Goal: Navigation & Orientation: Go to known website

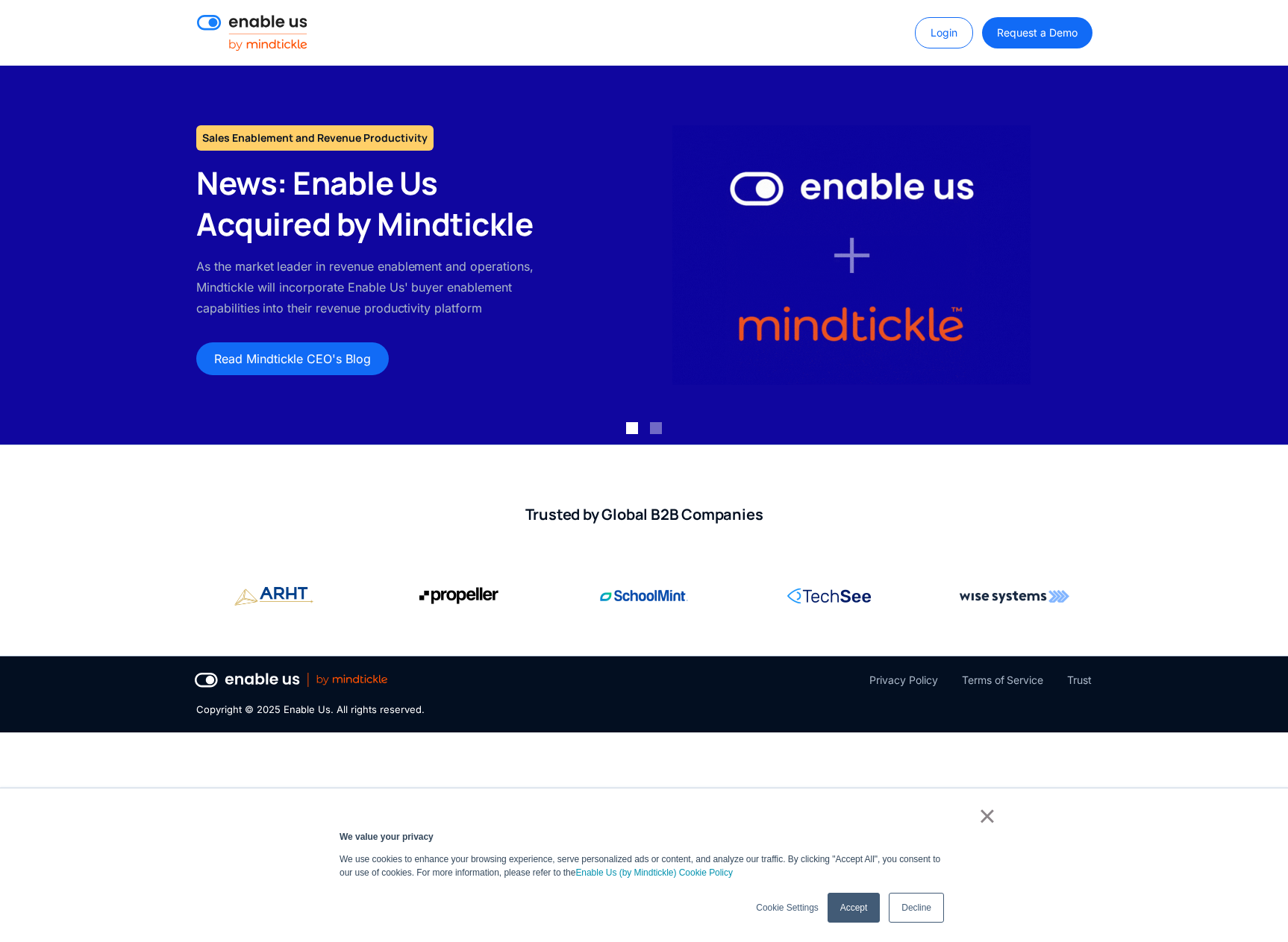
click at [281, 34] on img at bounding box center [252, 33] width 110 height 36
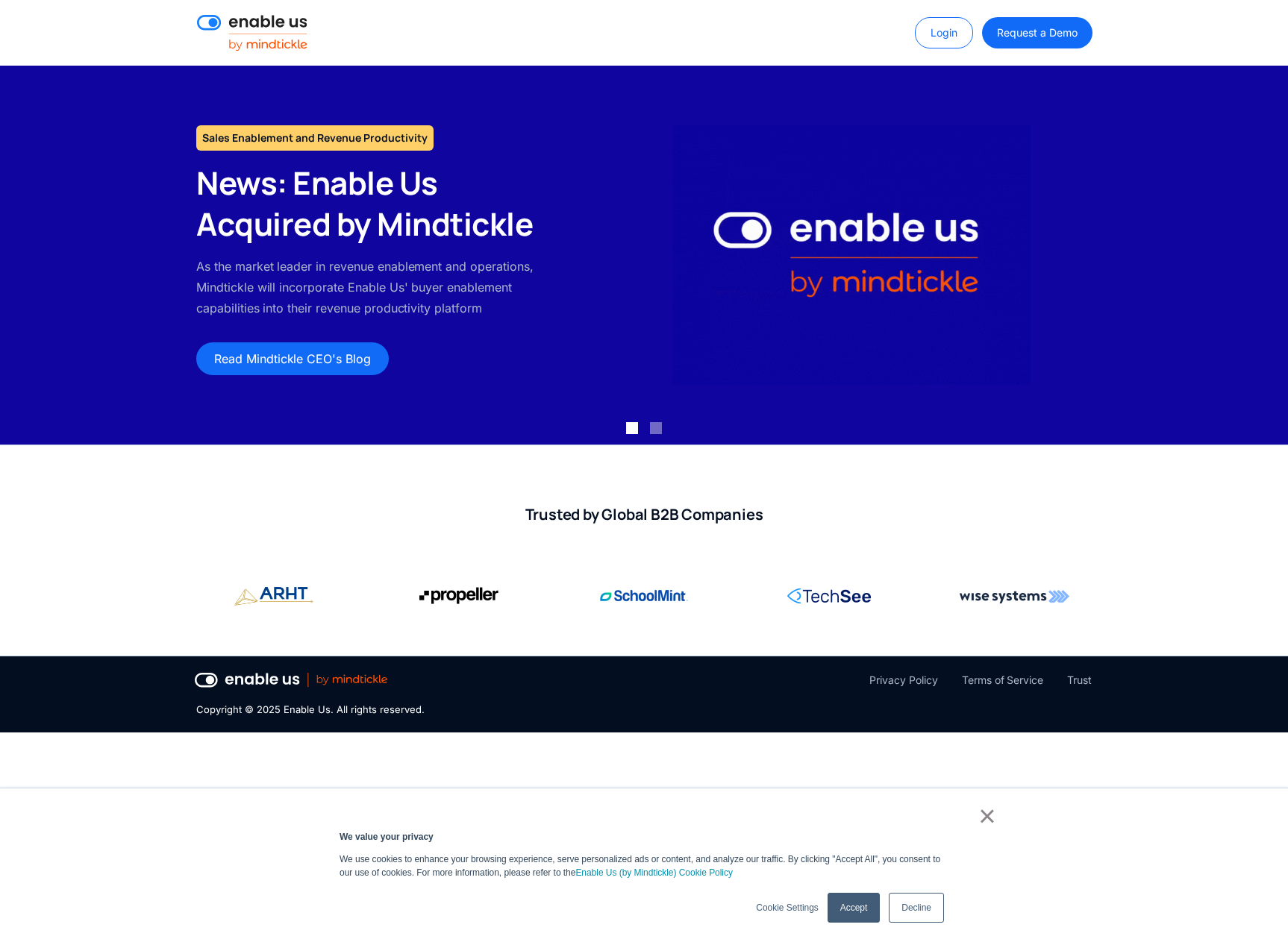
click at [275, 28] on img at bounding box center [252, 33] width 110 height 36
